Goal: Task Accomplishment & Management: Complete application form

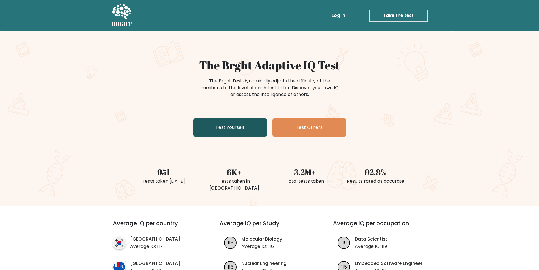
click at [245, 130] on link "Test Yourself" at bounding box center [230, 127] width 74 height 18
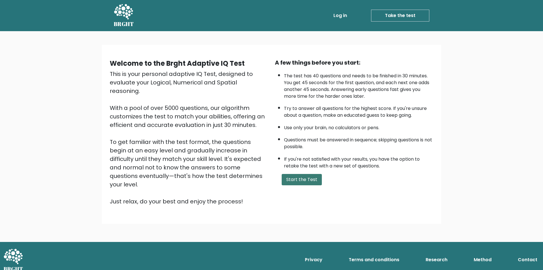
click at [295, 180] on button "Start the Test" at bounding box center [302, 179] width 40 height 11
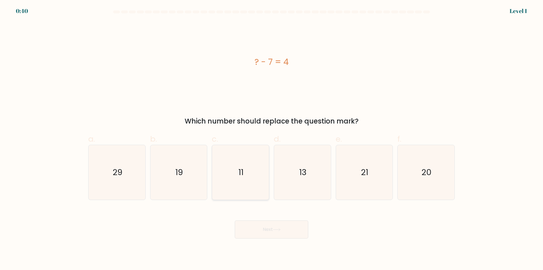
click at [237, 171] on icon "11" at bounding box center [240, 172] width 55 height 55
click at [272, 139] on input "c. 11" at bounding box center [272, 137] width 0 height 4
radio input "true"
click at [257, 225] on button "Next" at bounding box center [272, 229] width 74 height 18
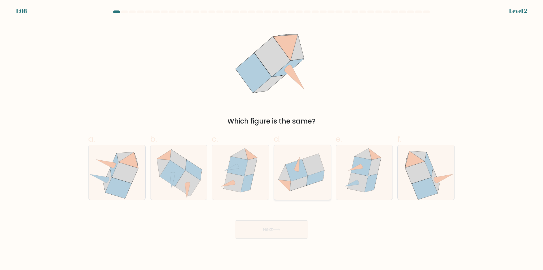
click at [308, 182] on icon at bounding box center [315, 177] width 18 height 15
click at [272, 139] on input "d." at bounding box center [272, 137] width 0 height 4
radio input "true"
click at [280, 230] on icon at bounding box center [277, 229] width 8 height 3
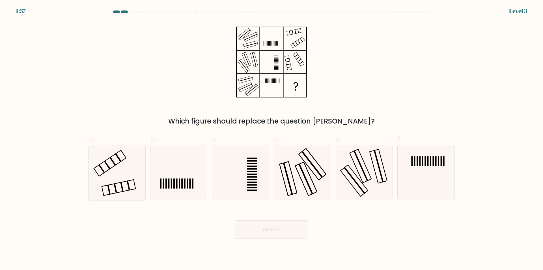
click at [97, 175] on icon at bounding box center [117, 172] width 55 height 55
click at [272, 139] on input "a." at bounding box center [272, 137] width 0 height 4
radio input "true"
click at [262, 230] on button "Next" at bounding box center [272, 229] width 74 height 18
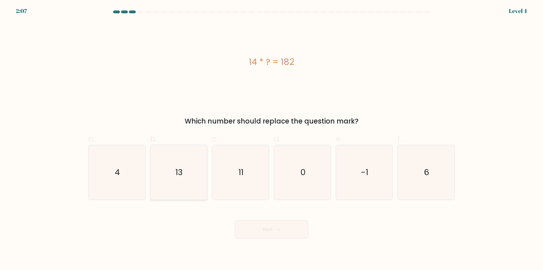
click at [172, 170] on icon "13" at bounding box center [178, 172] width 55 height 55
click at [272, 139] on input "b. 13" at bounding box center [272, 137] width 0 height 4
radio input "true"
click at [276, 227] on button "Next" at bounding box center [272, 229] width 74 height 18
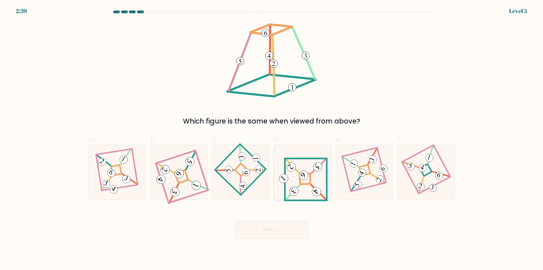
click at [302, 183] on icon at bounding box center [302, 172] width 51 height 44
click at [272, 139] on input "d." at bounding box center [272, 137] width 0 height 4
radio input "true"
click at [295, 231] on button "Next" at bounding box center [272, 229] width 74 height 18
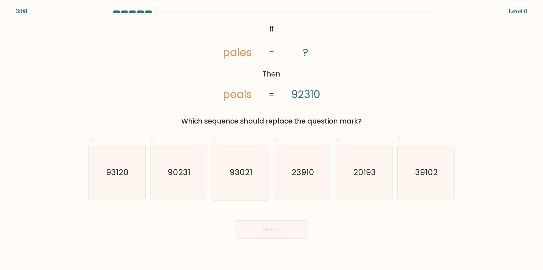
click at [242, 183] on icon "93021" at bounding box center [240, 172] width 55 height 55
click at [272, 139] on input "c. 93021" at bounding box center [272, 137] width 0 height 4
radio input "true"
click at [277, 228] on icon at bounding box center [277, 229] width 8 height 3
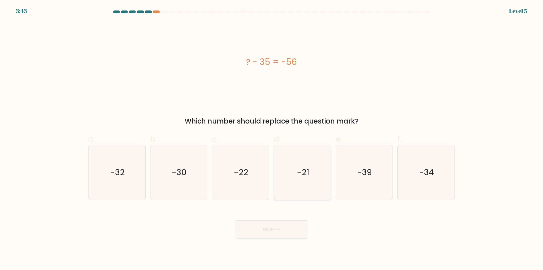
click at [309, 177] on text "-21" at bounding box center [303, 172] width 12 height 11
click at [272, 139] on input "d. -21" at bounding box center [272, 137] width 0 height 4
radio input "true"
click at [294, 225] on button "Next" at bounding box center [272, 229] width 74 height 18
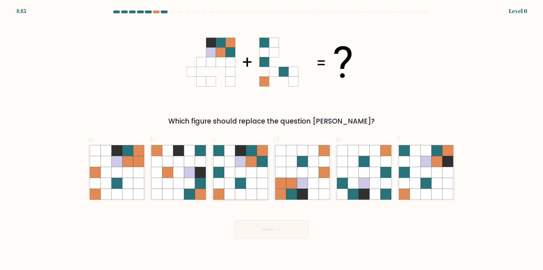
click at [227, 181] on icon at bounding box center [229, 183] width 11 height 11
click at [272, 139] on input "c." at bounding box center [272, 137] width 0 height 4
radio input "true"
click at [267, 227] on button "Next" at bounding box center [272, 229] width 74 height 18
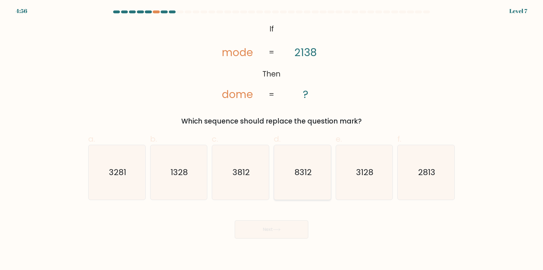
click at [297, 188] on icon "8312" at bounding box center [302, 172] width 55 height 55
click at [272, 139] on input "d. 8312" at bounding box center [272, 137] width 0 height 4
radio input "true"
click at [286, 223] on button "Next" at bounding box center [272, 229] width 74 height 18
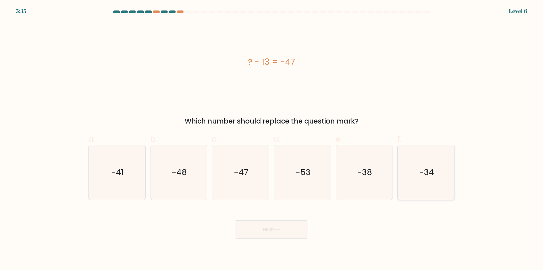
click at [433, 184] on icon "-34" at bounding box center [426, 172] width 55 height 55
click at [272, 139] on input "f. -34" at bounding box center [272, 137] width 0 height 4
radio input "true"
click at [265, 229] on button "Next" at bounding box center [272, 229] width 74 height 18
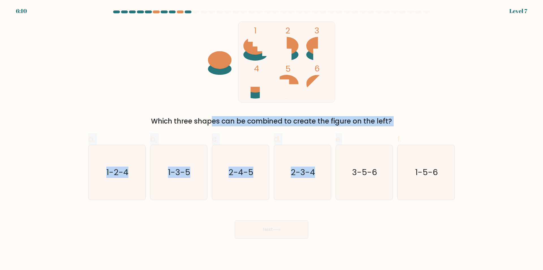
drag, startPoint x: 164, startPoint y: 124, endPoint x: 390, endPoint y: 126, distance: 226.6
click at [388, 127] on form at bounding box center [271, 124] width 543 height 228
click at [406, 122] on div "Which three shapes can be combined to create the figure on the left?" at bounding box center [272, 121] width 360 height 10
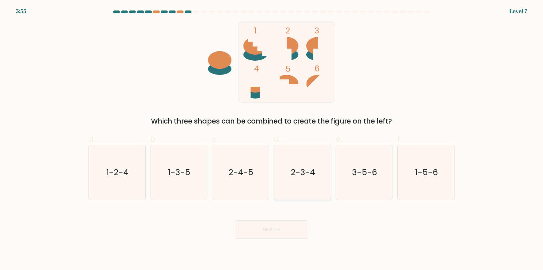
click at [295, 174] on text "2-3-4" at bounding box center [303, 172] width 24 height 11
click at [272, 139] on input "d. 2-3-4" at bounding box center [272, 137] width 0 height 4
radio input "true"
click at [289, 228] on button "Next" at bounding box center [272, 229] width 74 height 18
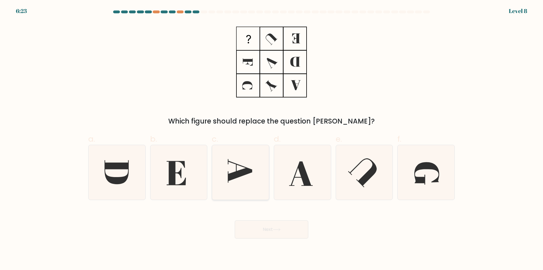
click at [241, 172] on icon at bounding box center [240, 170] width 24 height 23
click at [272, 139] on input "c." at bounding box center [272, 137] width 0 height 4
radio input "true"
click at [271, 232] on button "Next" at bounding box center [272, 229] width 74 height 18
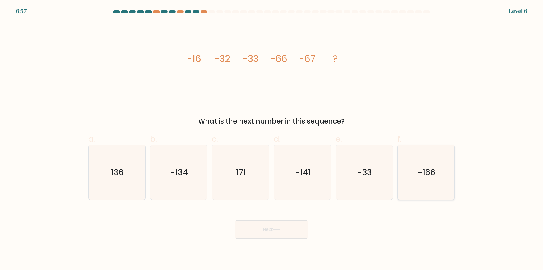
click at [424, 185] on icon "-166" at bounding box center [426, 172] width 55 height 55
click at [272, 139] on input "f. -166" at bounding box center [272, 137] width 0 height 4
radio input "true"
click at [263, 229] on button "Next" at bounding box center [272, 229] width 74 height 18
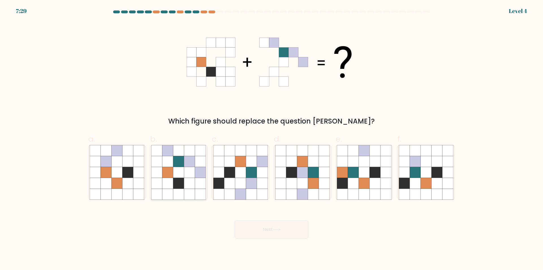
click at [191, 172] on icon at bounding box center [189, 172] width 11 height 11
click at [272, 139] on input "b." at bounding box center [272, 137] width 0 height 4
radio input "true"
click at [268, 230] on button "Next" at bounding box center [272, 229] width 74 height 18
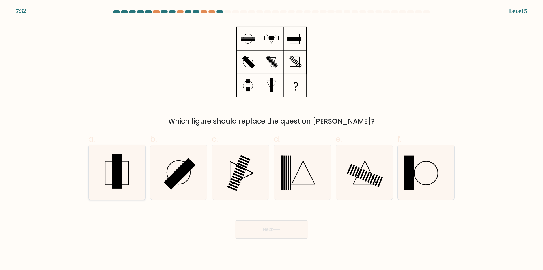
click at [125, 177] on icon at bounding box center [117, 172] width 55 height 55
click at [272, 139] on input "a." at bounding box center [272, 137] width 0 height 4
radio input "true"
click at [265, 228] on button "Next" at bounding box center [272, 229] width 74 height 18
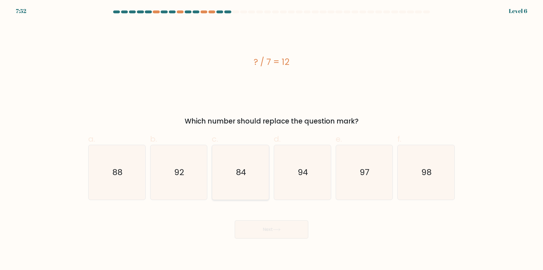
click at [239, 164] on icon "84" at bounding box center [240, 172] width 55 height 55
click at [272, 139] on input "c. 84" at bounding box center [272, 137] width 0 height 4
radio input "true"
click at [270, 231] on button "Next" at bounding box center [272, 229] width 74 height 18
